Goal: Task Accomplishment & Management: Complete application form

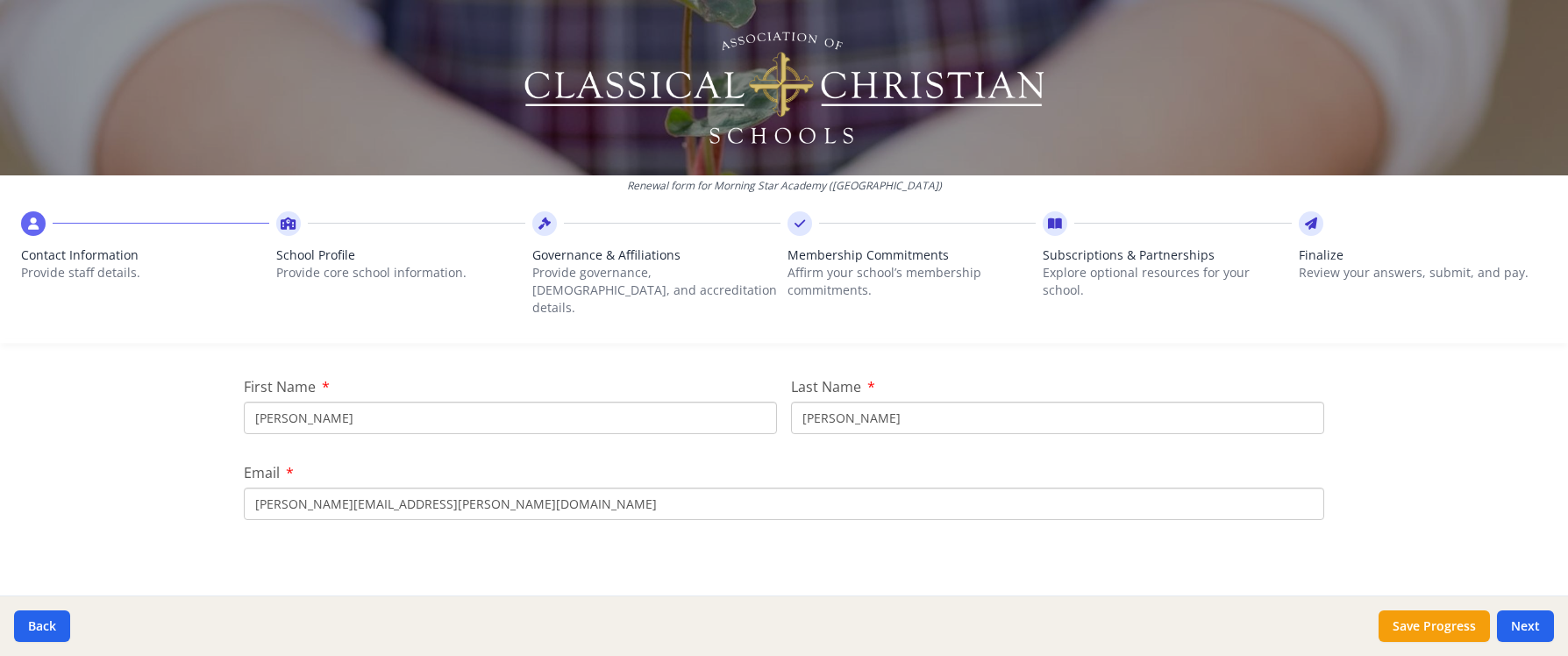
scroll to position [201, 0]
click at [337, 405] on input "[PERSON_NAME]" at bounding box center [509, 416] width 533 height 32
click at [336, 405] on input "[PERSON_NAME]" at bounding box center [509, 416] width 533 height 32
type input "[PERSON_NAME]"
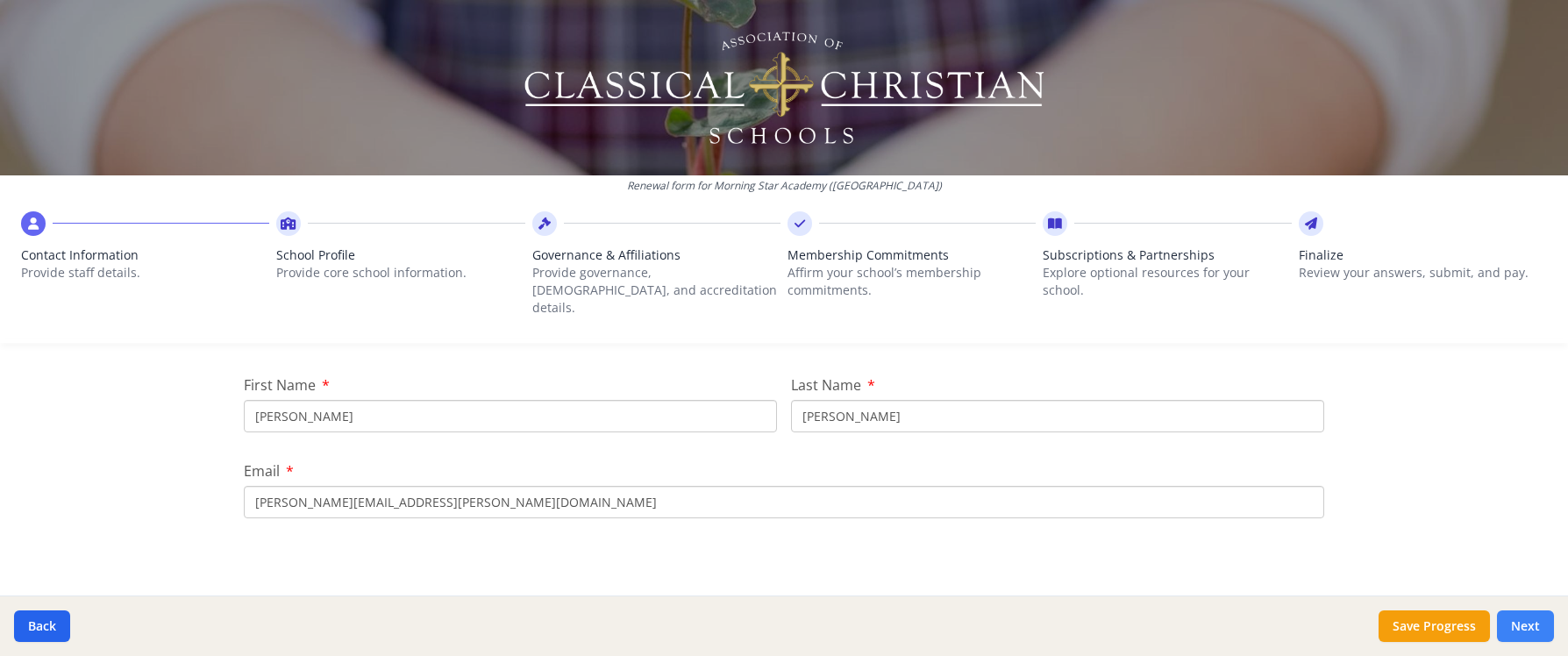
type input "[PERSON_NAME][EMAIL_ADDRESS][PERSON_NAME][DOMAIN_NAME]"
click at [1532, 629] on button "Next" at bounding box center [1525, 625] width 57 height 31
type input "[PHONE_NUMBER]"
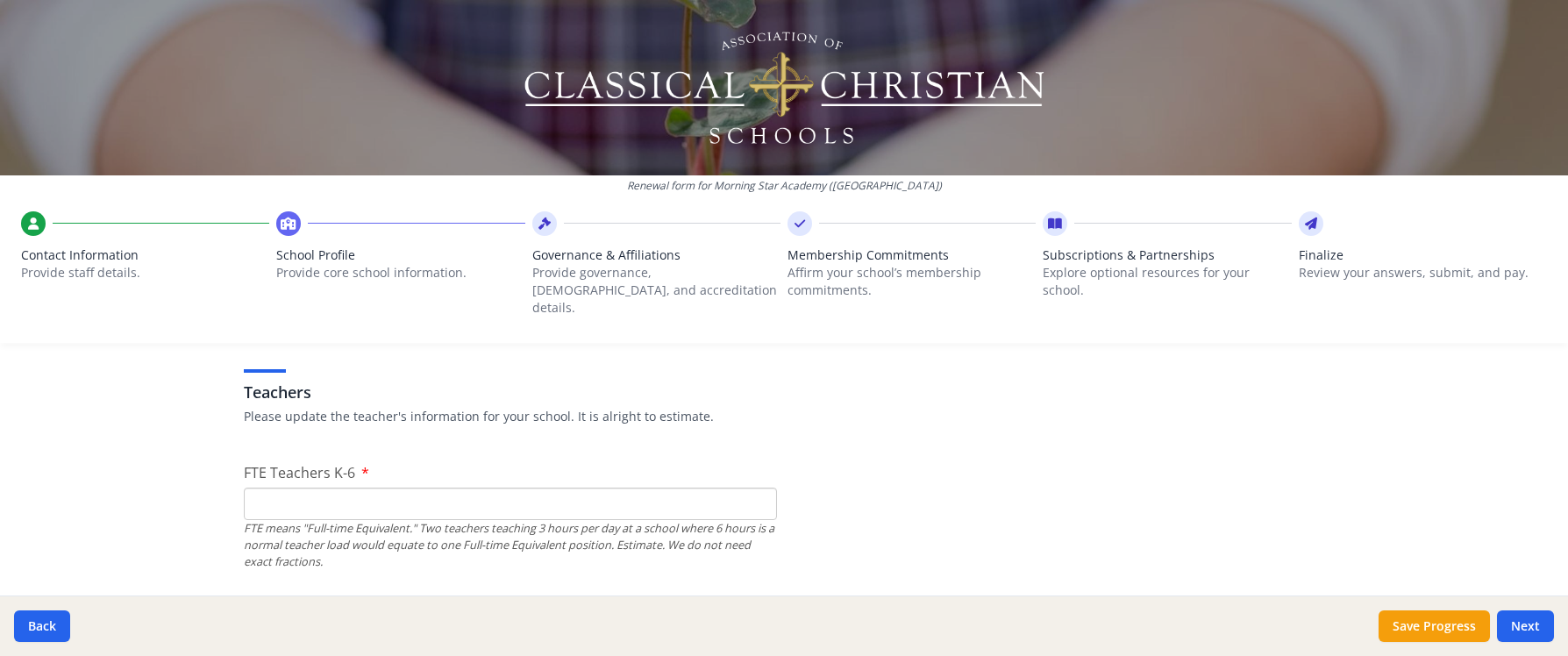
scroll to position [1018, 0]
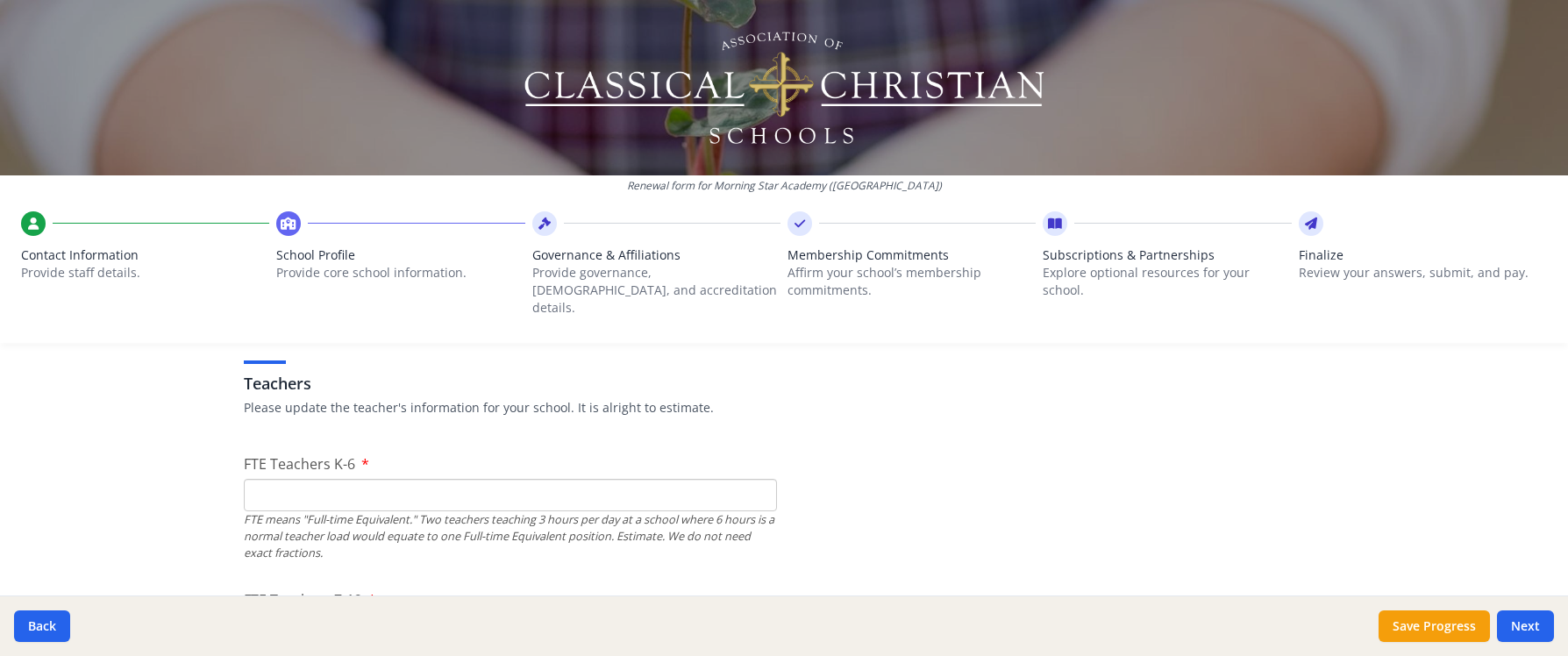
click at [663, 479] on input "FTE Teachers K-6" at bounding box center [509, 495] width 533 height 32
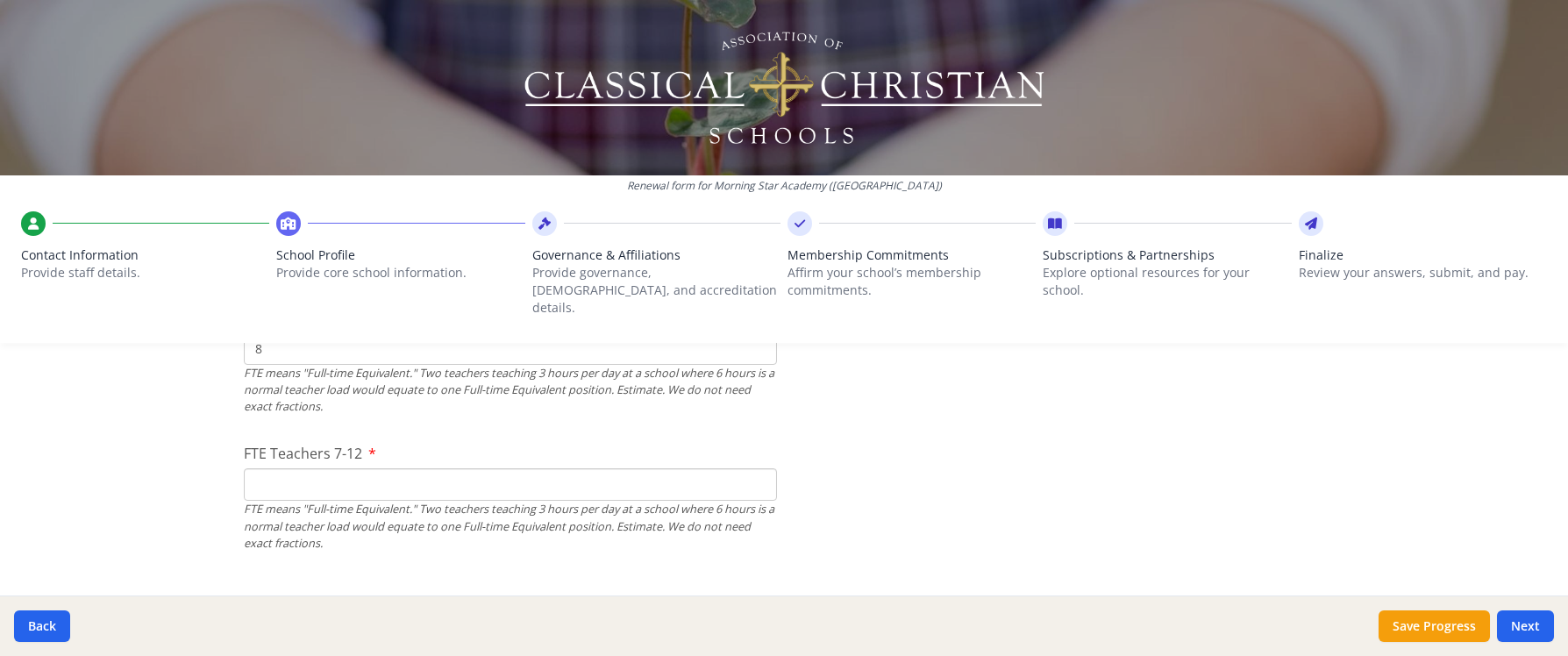
scroll to position [1170, 0]
type input "8"
click at [634, 474] on input "FTE Teachers 7-12" at bounding box center [509, 479] width 533 height 32
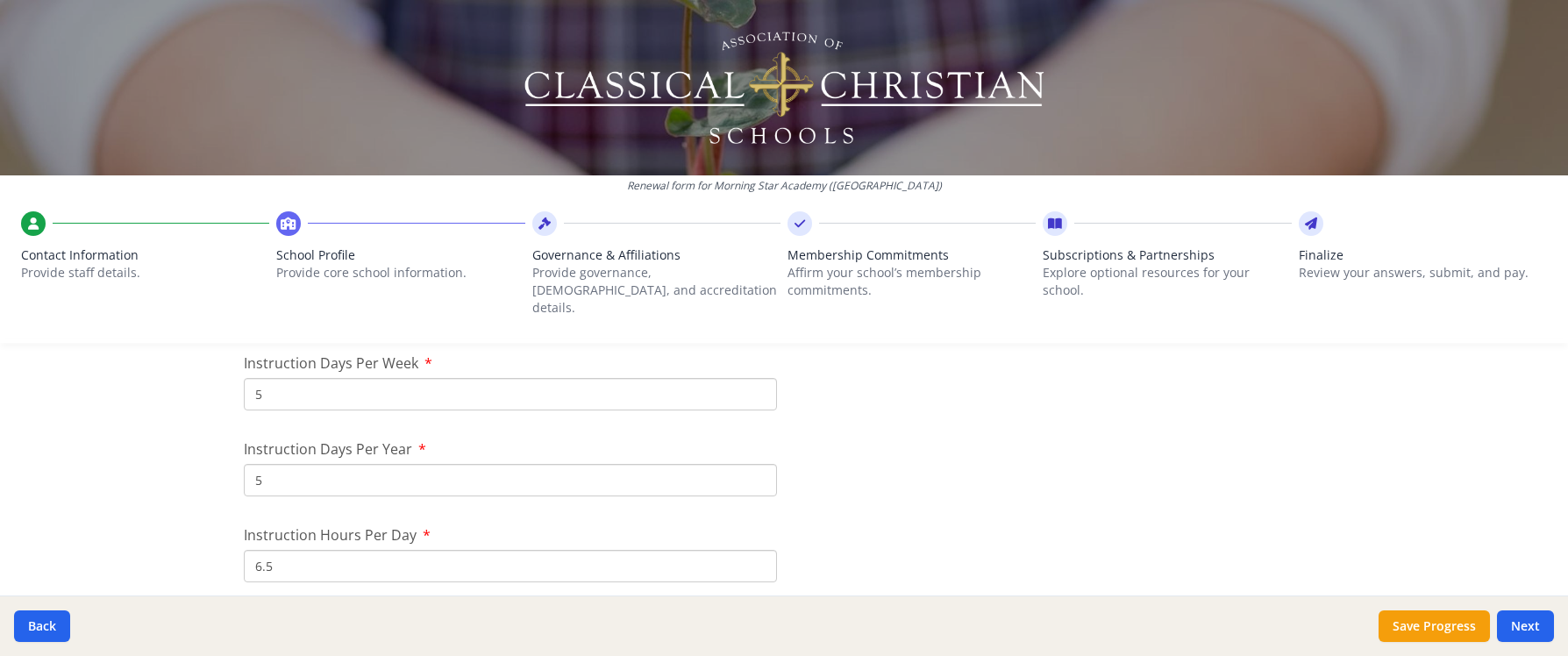
scroll to position [1484, 0]
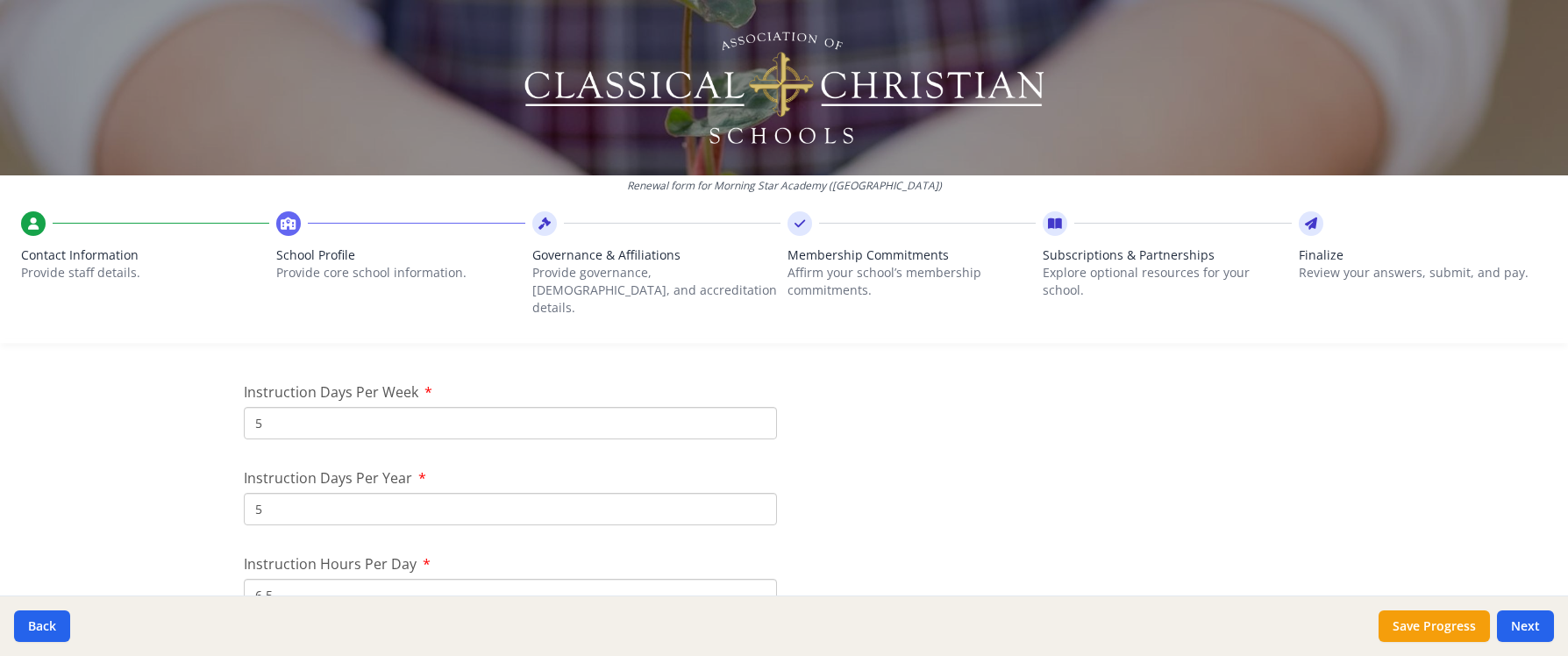
type input "7"
click at [298, 492] on input "5" at bounding box center [509, 509] width 533 height 32
click at [273, 492] on input "5" at bounding box center [509, 509] width 533 height 32
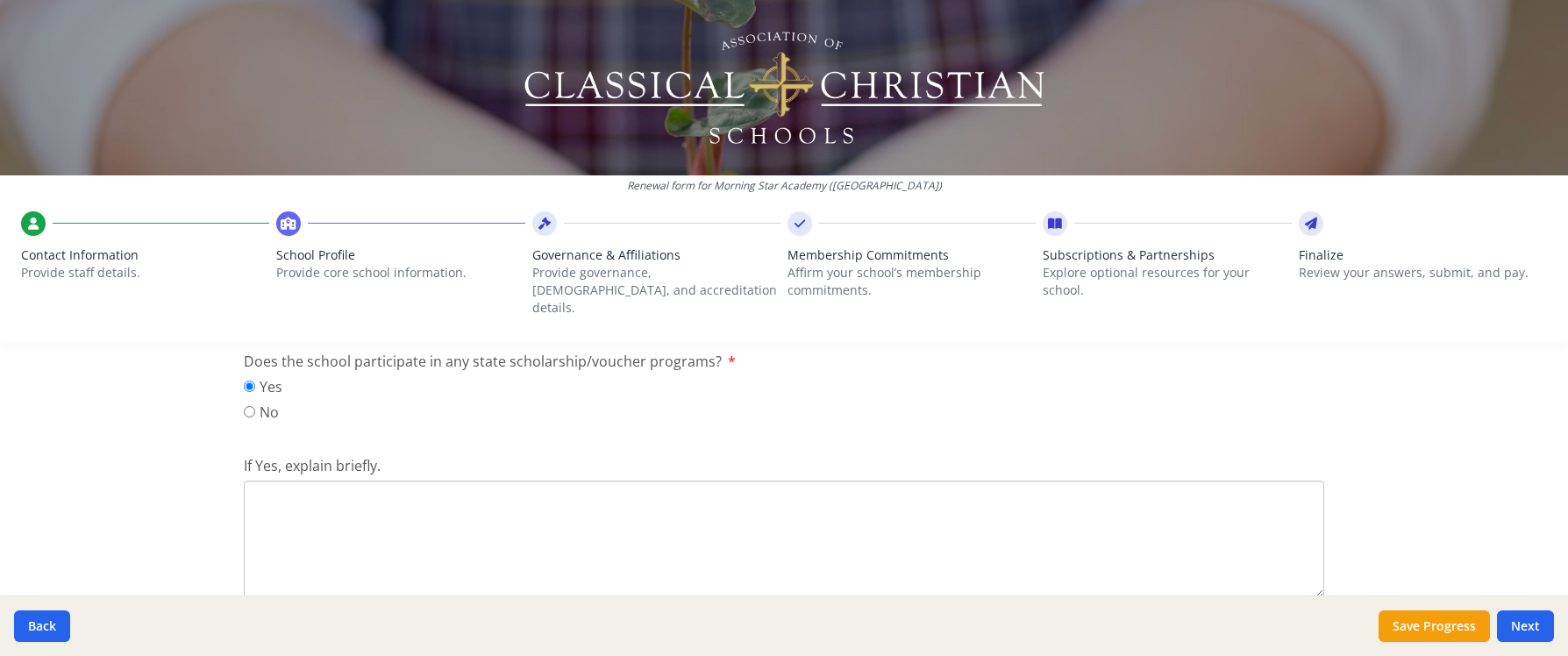
scroll to position [2345, 0]
type input "161"
click at [688, 492] on textarea "If Yes, explain briefly." at bounding box center [784, 538] width 1080 height 118
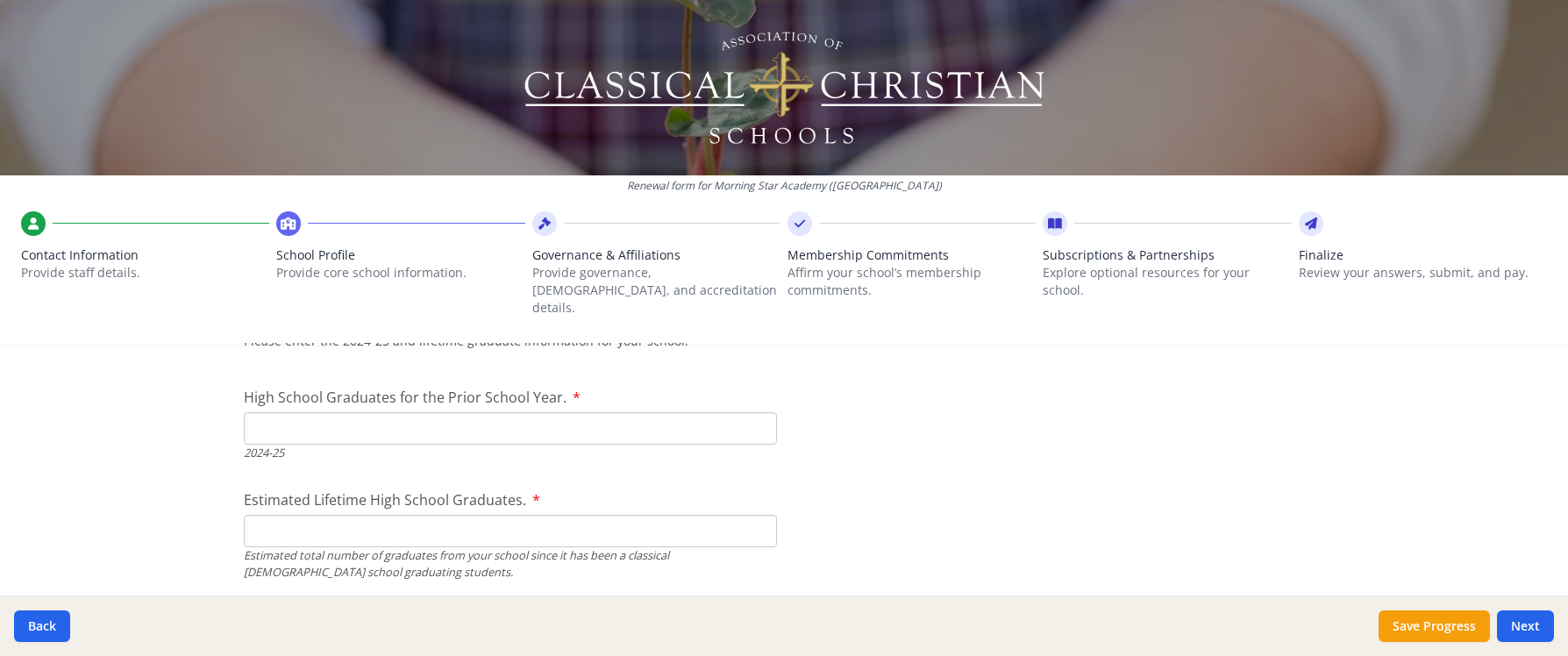
scroll to position [2699, 0]
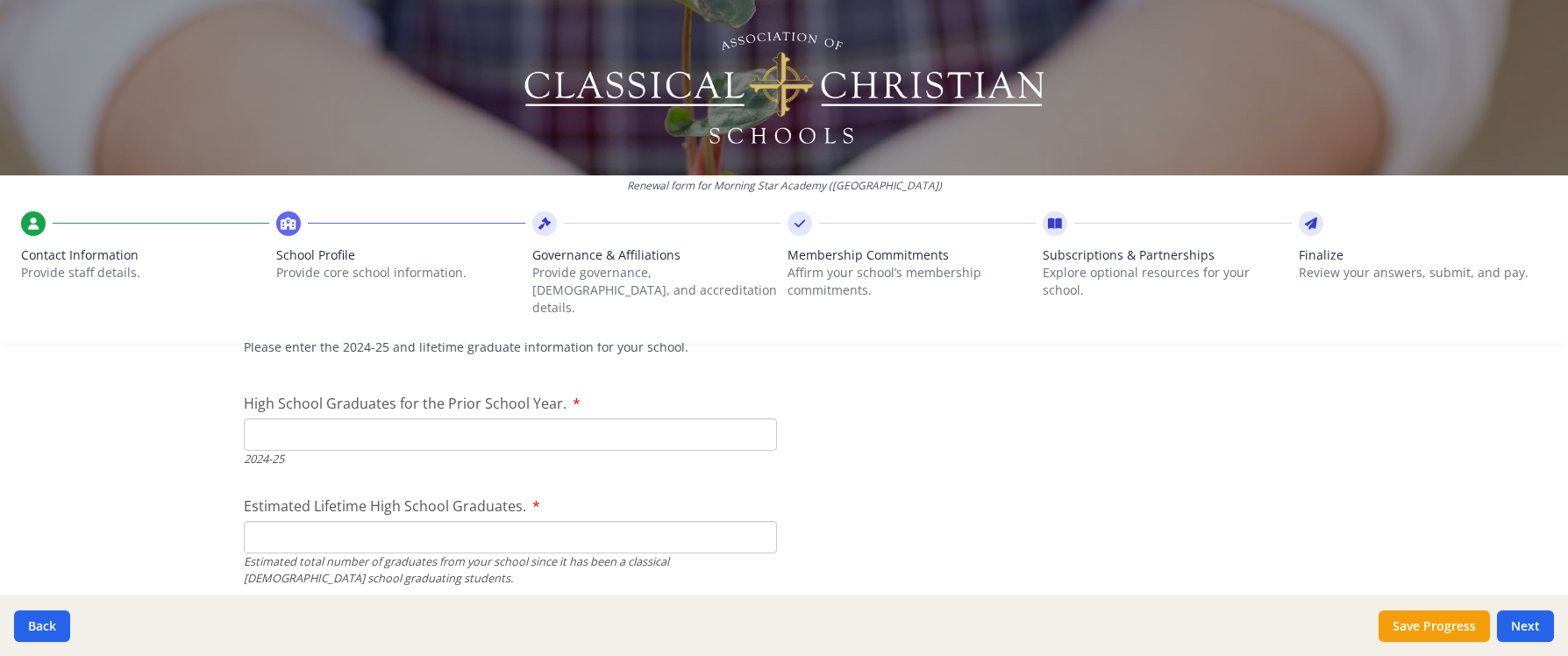
type textarea "We participate in the [US_STATE] Education Savings Account program."
click at [450, 418] on input "High School Graduates for the Prior School Year." at bounding box center [509, 434] width 533 height 32
type input "10"
click at [459, 521] on input "Estimated Lifetime High School Graduates." at bounding box center [509, 537] width 533 height 32
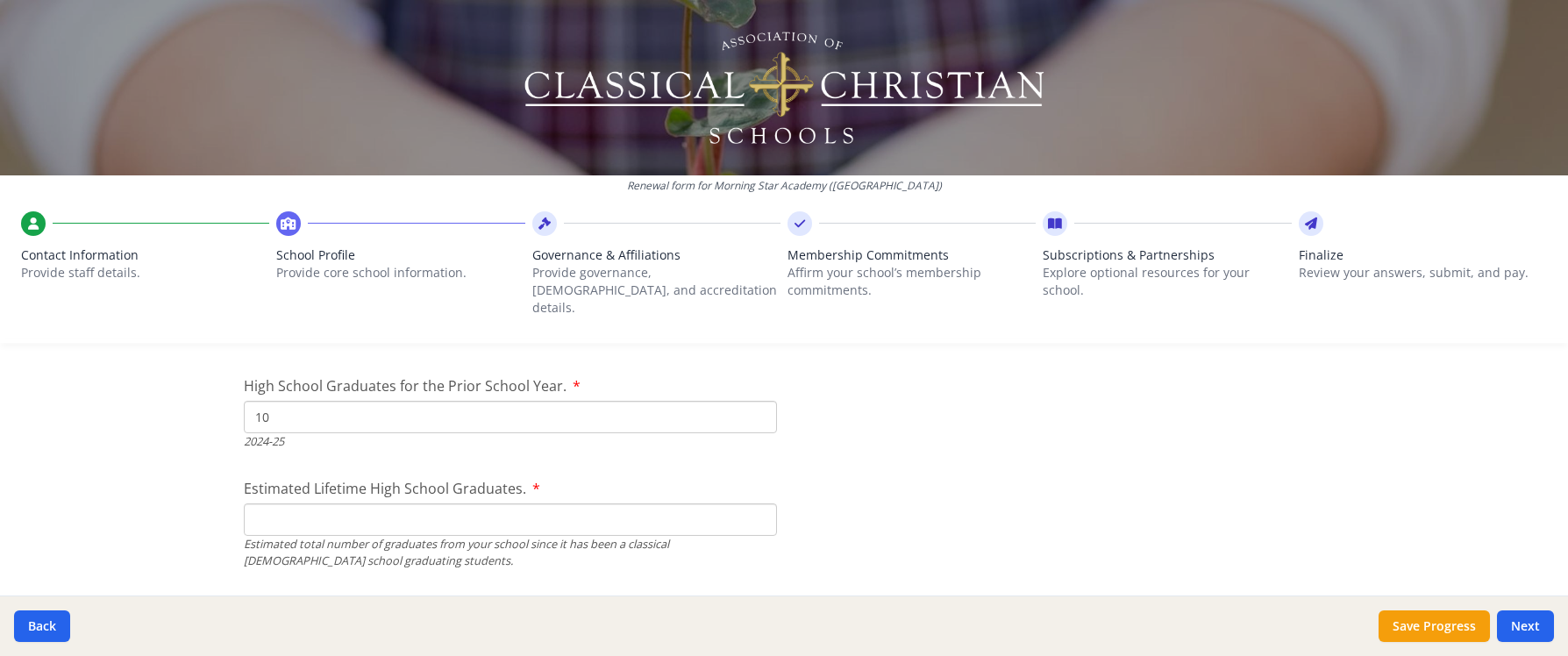
scroll to position [2717, 0]
click at [1440, 629] on button "Save Progress" at bounding box center [1434, 625] width 111 height 31
type input "[PHONE_NUMBER]"
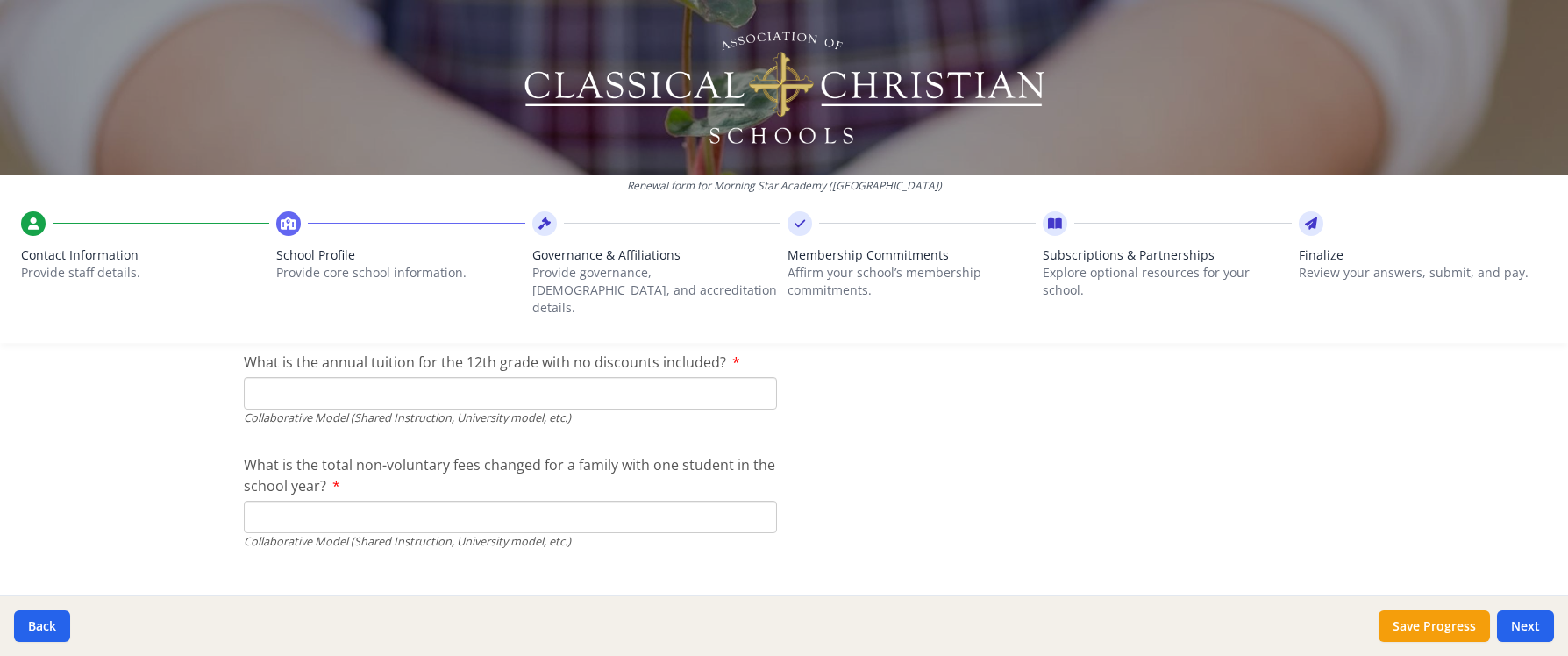
scroll to position [6051, 0]
